Goal: Browse casually

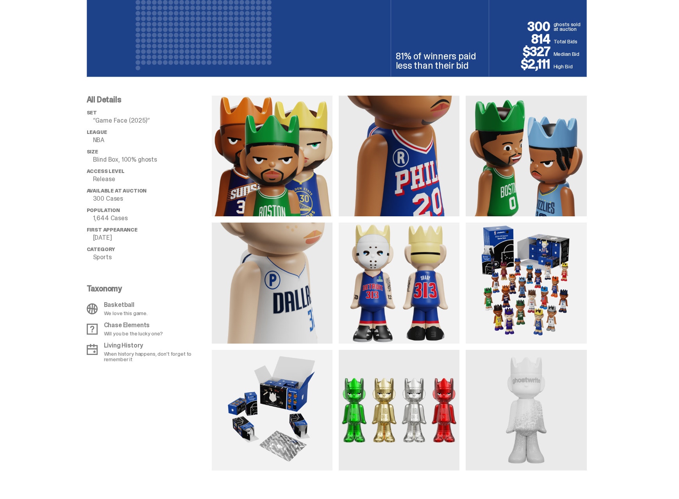
scroll to position [547, 0]
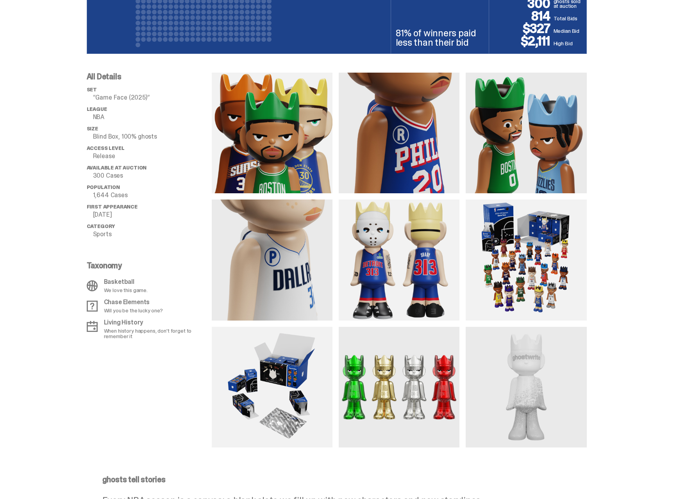
click at [495, 254] on img at bounding box center [526, 260] width 121 height 121
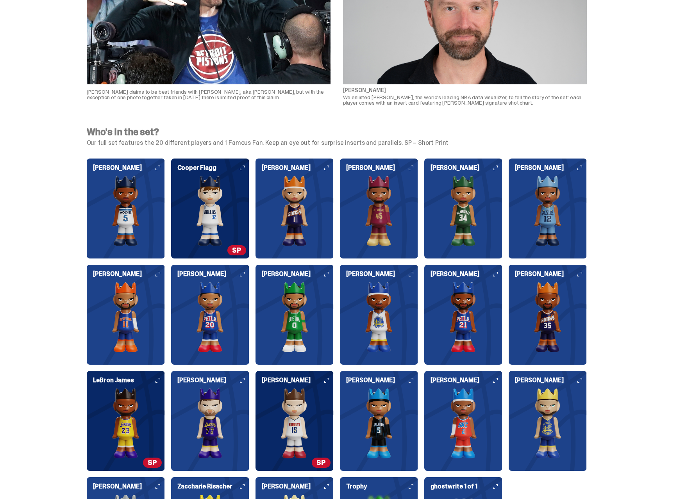
scroll to position [1915, 0]
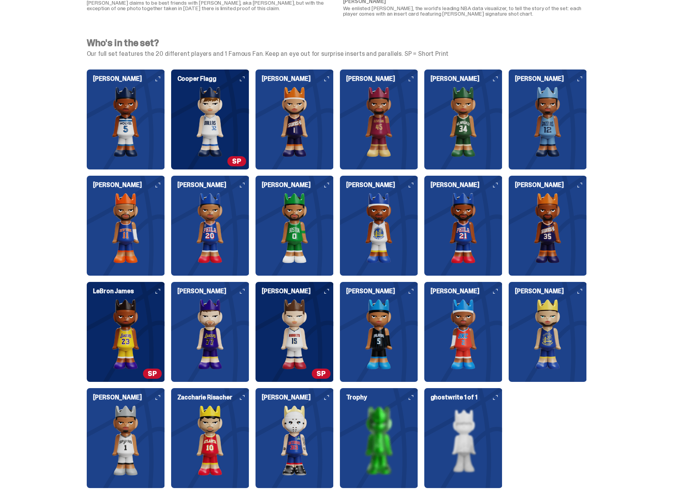
click at [398, 337] on img at bounding box center [379, 334] width 78 height 70
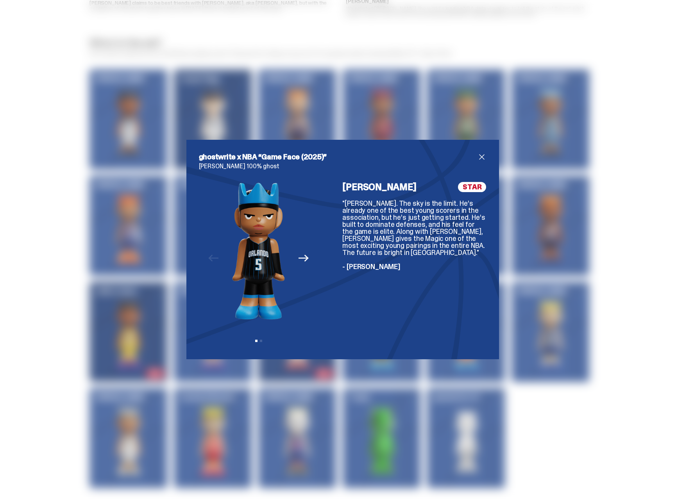
click at [301, 258] on icon "Next" at bounding box center [304, 258] width 10 height 7
click at [216, 259] on icon "Previous" at bounding box center [213, 258] width 10 height 10
click at [480, 158] on span "close" at bounding box center [481, 156] width 9 height 9
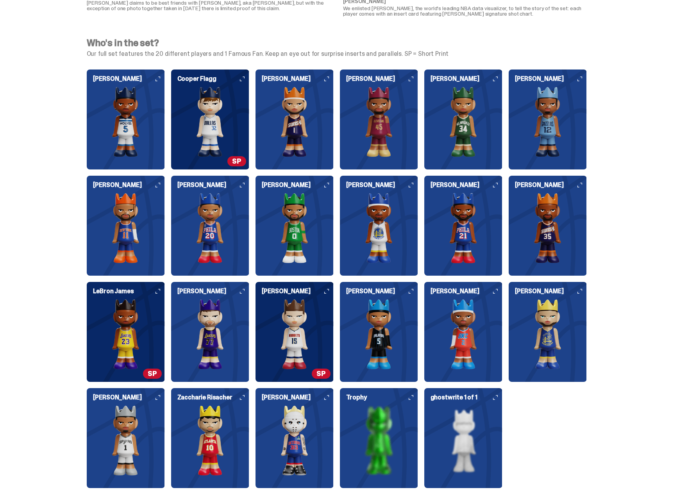
click at [480, 157] on img at bounding box center [463, 122] width 78 height 70
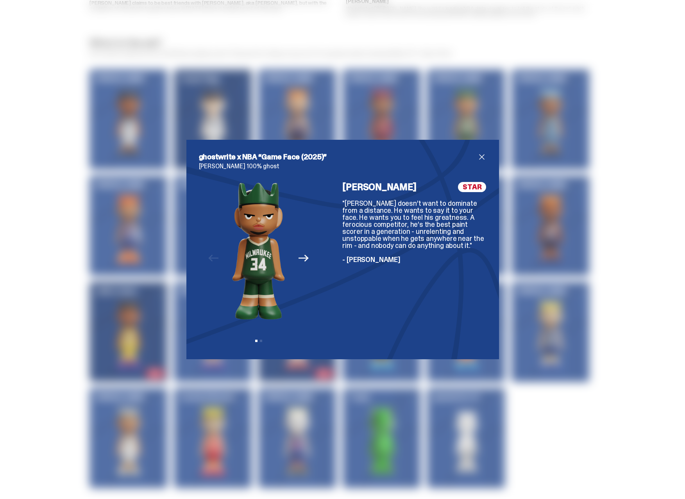
click at [477, 158] on span "close" at bounding box center [481, 156] width 9 height 9
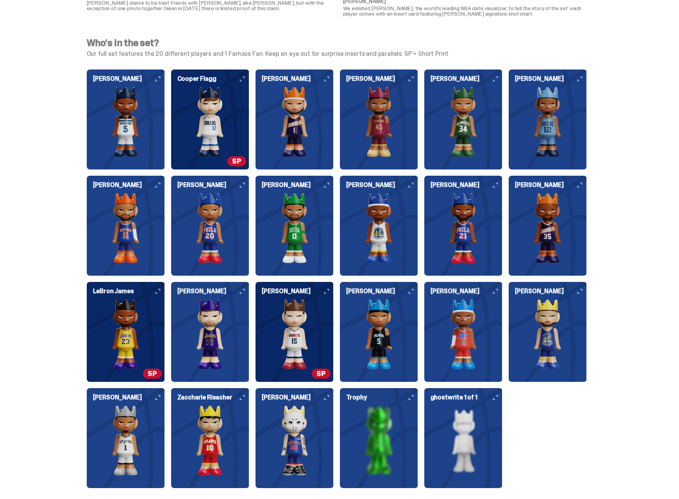
click at [208, 329] on img at bounding box center [210, 334] width 78 height 70
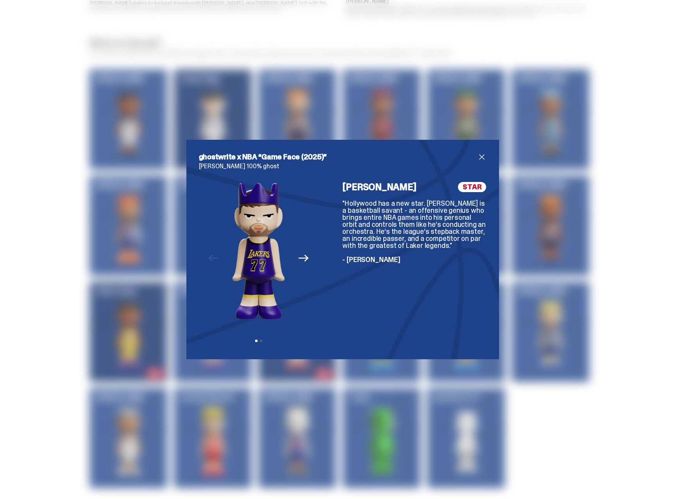
click at [480, 157] on span "close" at bounding box center [481, 156] width 9 height 9
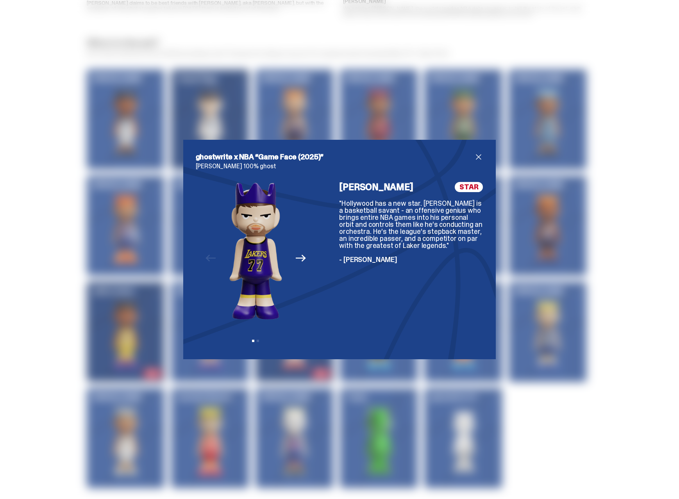
click at [480, 157] on img at bounding box center [463, 122] width 78 height 70
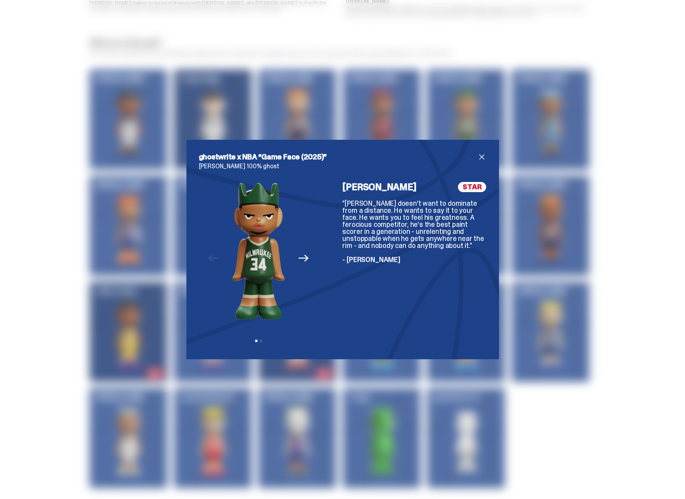
click at [477, 159] on span "close" at bounding box center [481, 156] width 9 height 9
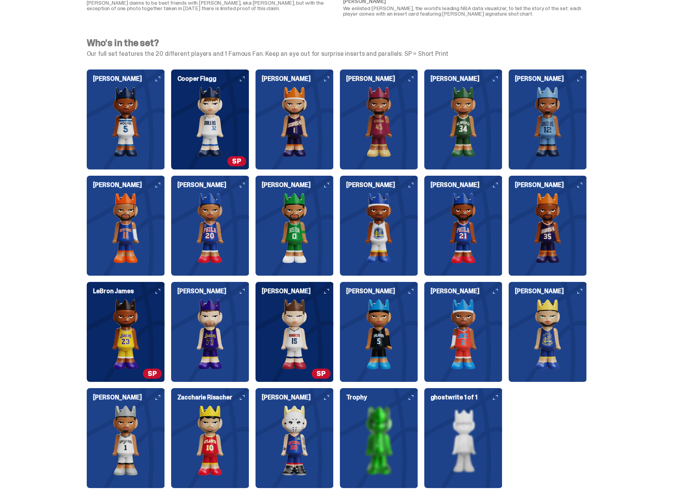
click at [122, 112] on img at bounding box center [126, 122] width 78 height 70
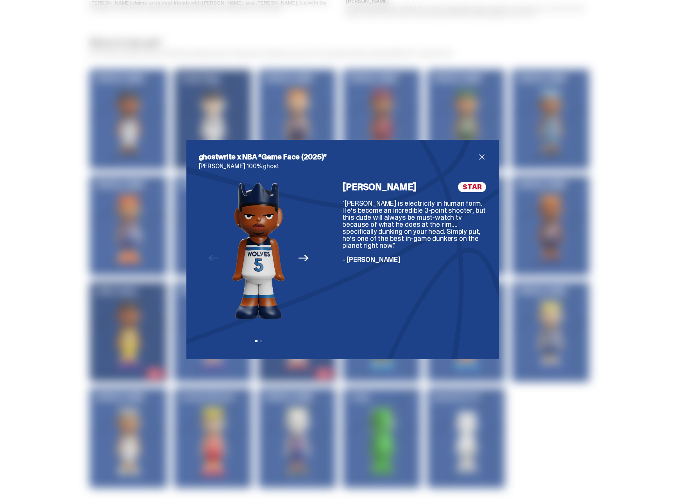
click at [301, 261] on icon "Next" at bounding box center [304, 258] width 10 height 10
click at [301, 261] on div "Previous Next View slide 1 View slide 2" at bounding box center [259, 264] width 120 height 165
click at [479, 158] on span "close" at bounding box center [481, 156] width 9 height 9
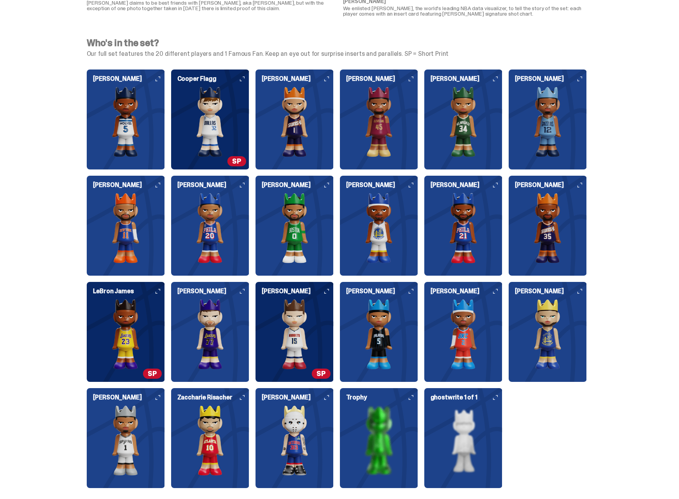
click at [209, 122] on img at bounding box center [210, 122] width 78 height 70
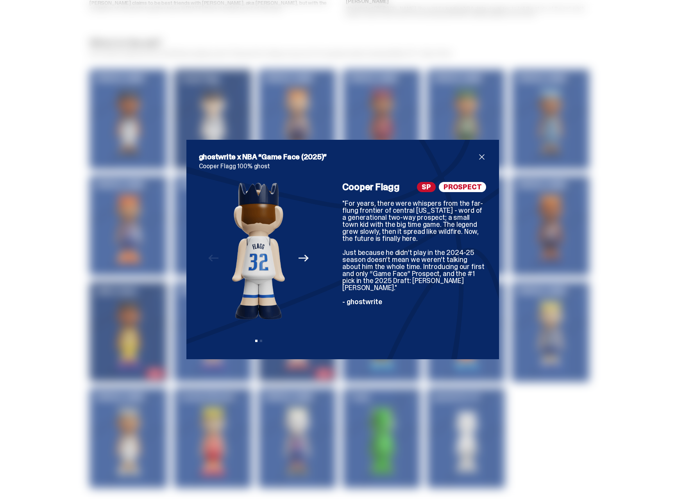
click at [306, 261] on icon "Next" at bounding box center [304, 258] width 10 height 10
click at [212, 264] on button "Previous" at bounding box center [213, 258] width 17 height 17
click at [480, 157] on span "close" at bounding box center [481, 156] width 9 height 9
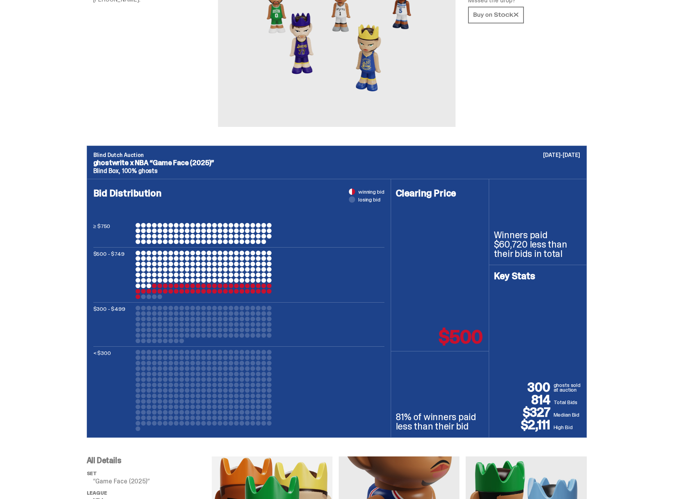
scroll to position [195, 0]
